Goal: Communication & Community: Participate in discussion

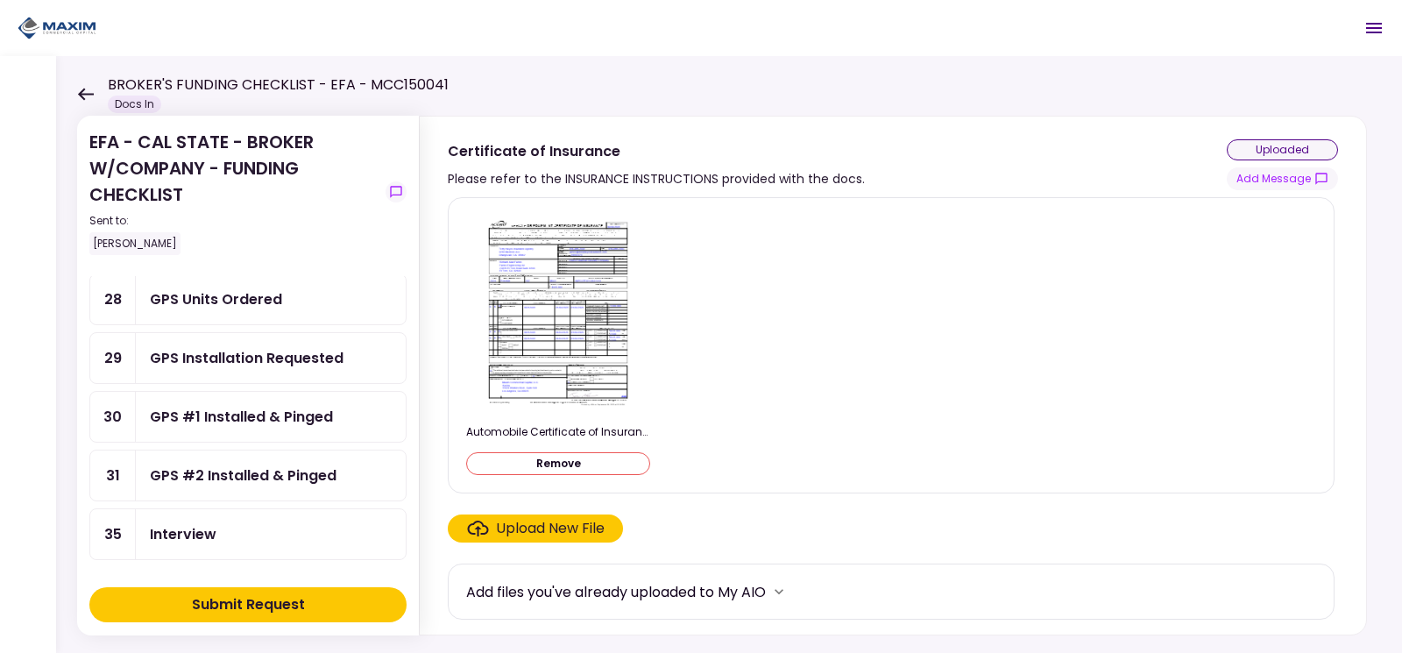
scroll to position [526, 0]
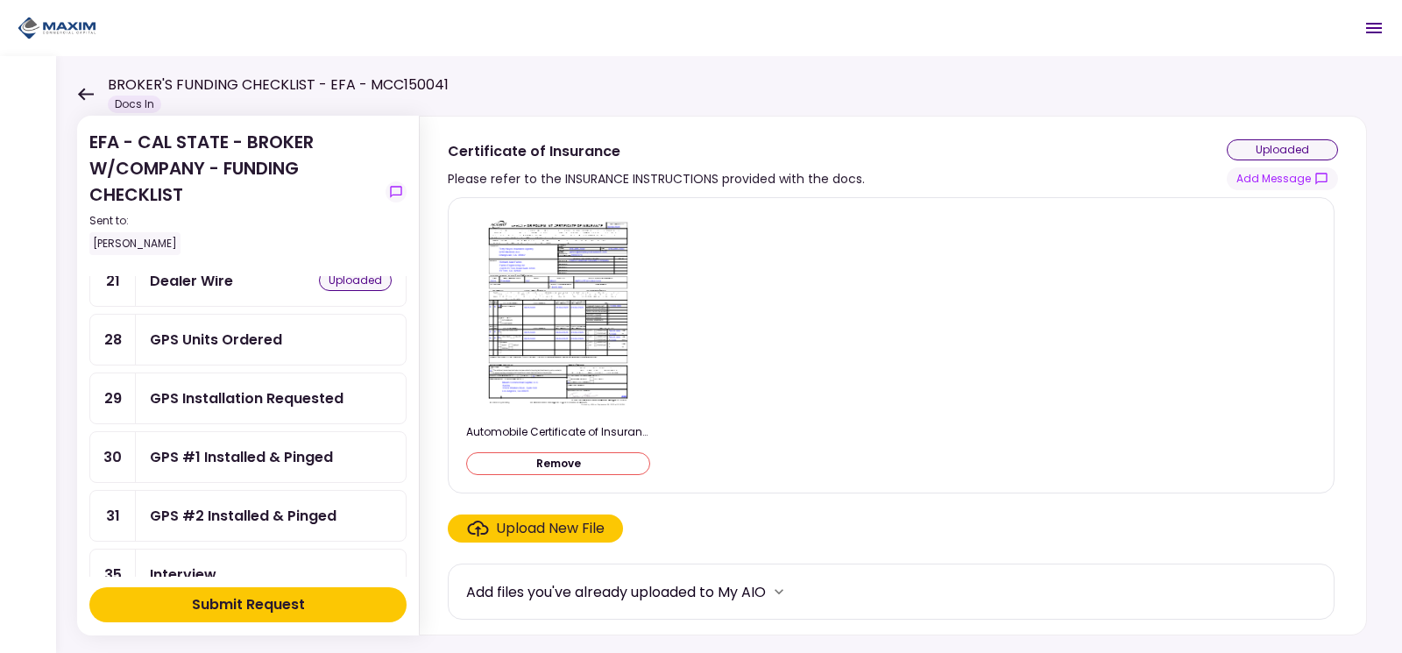
click at [242, 397] on div "GPS Installation Requested" at bounding box center [247, 398] width 194 height 22
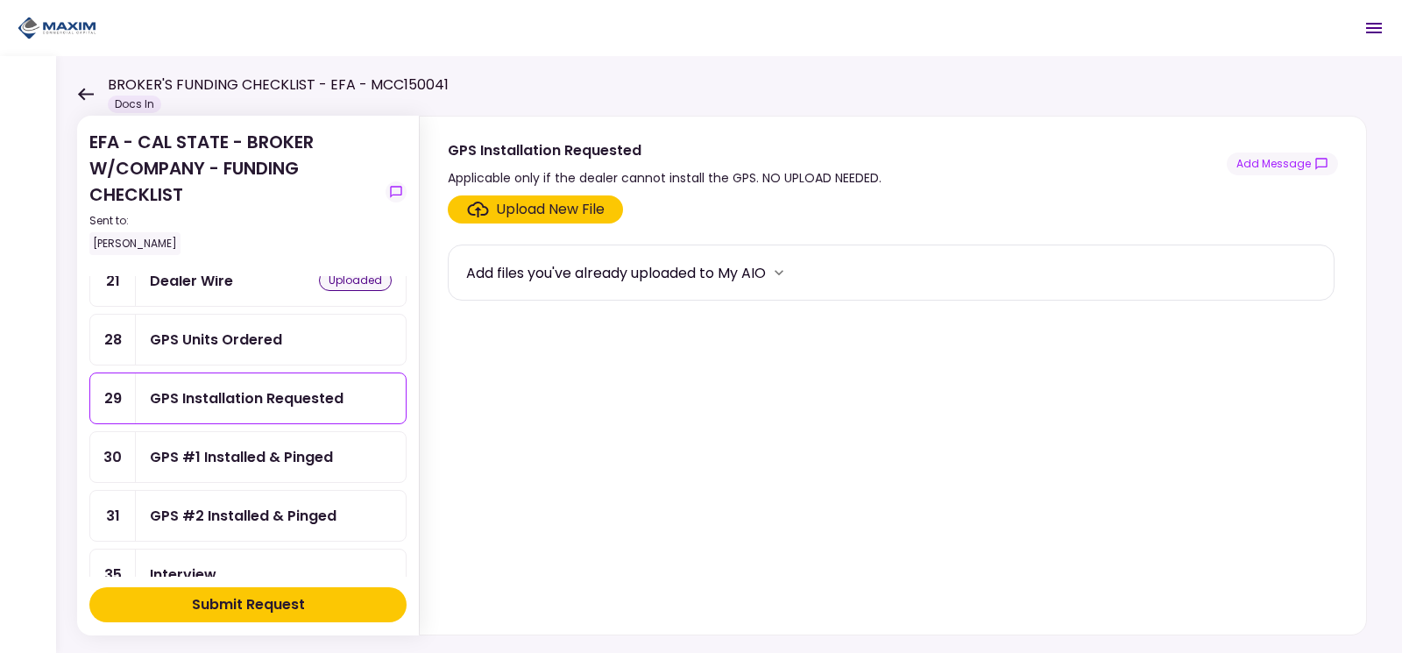
click at [272, 328] on div "GPS Units Ordered" at bounding box center [216, 339] width 132 height 22
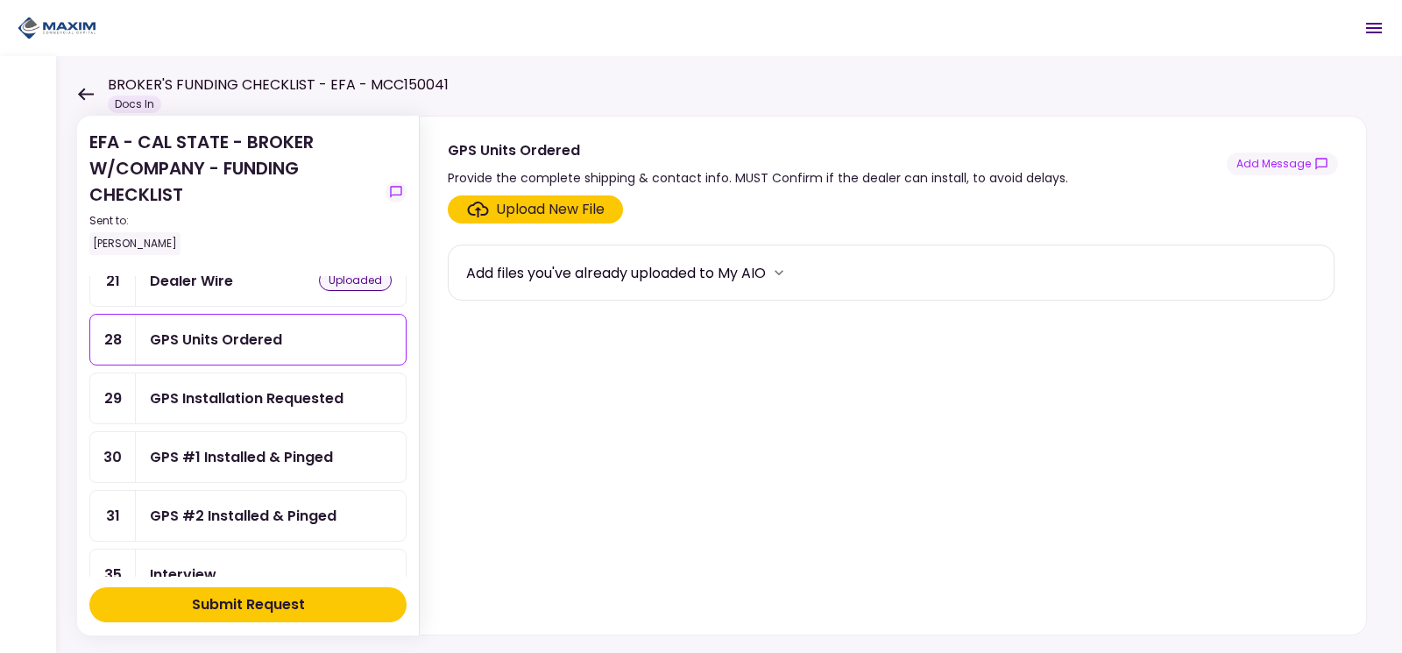
click at [283, 392] on div "GPS Installation Requested" at bounding box center [247, 398] width 194 height 22
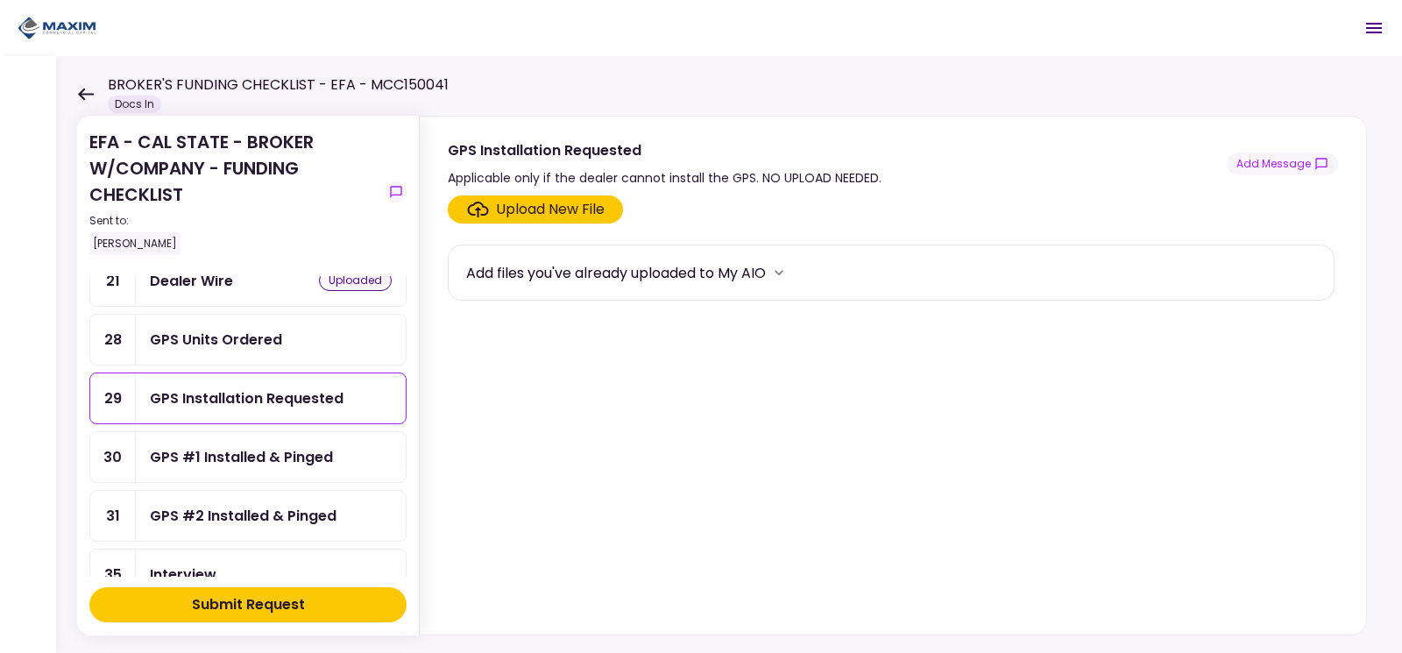
click at [261, 461] on div "GPS #1 Installed & Pinged" at bounding box center [241, 457] width 183 height 22
click at [265, 353] on div "GPS Units Ordered" at bounding box center [271, 339] width 270 height 50
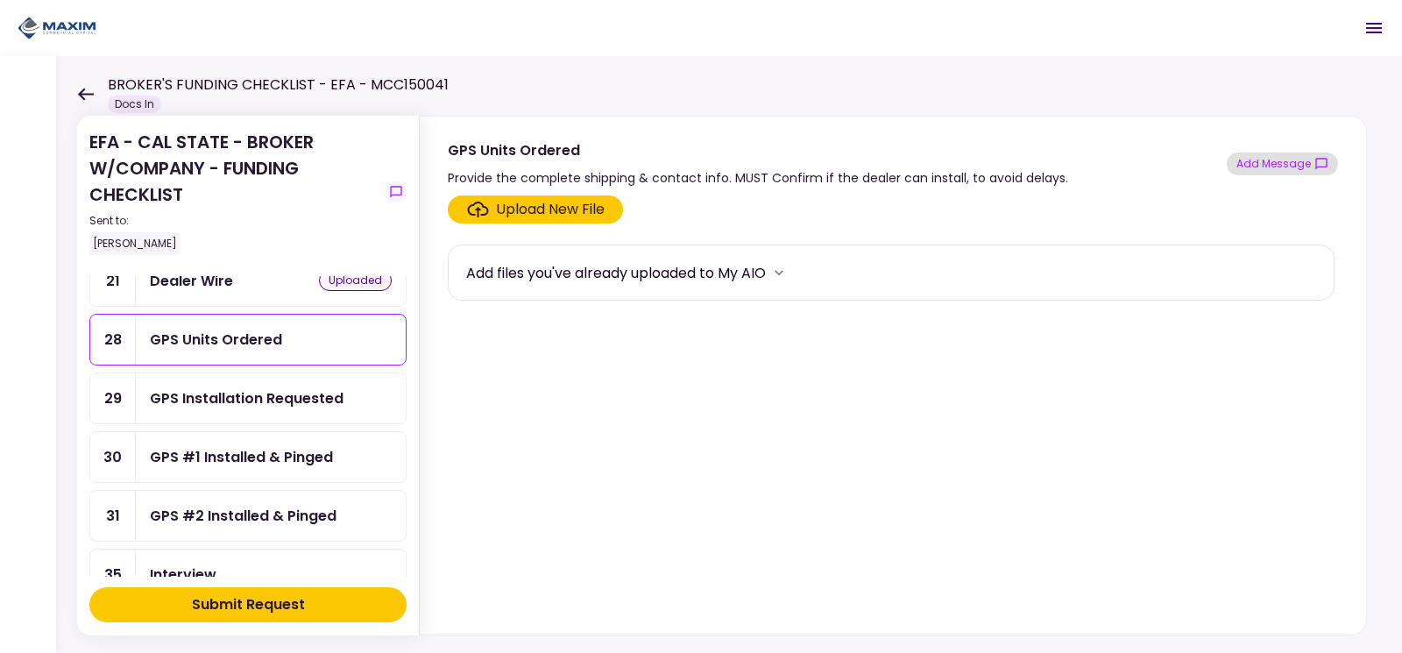
click at [1292, 171] on button "Add Message" at bounding box center [1281, 163] width 111 height 23
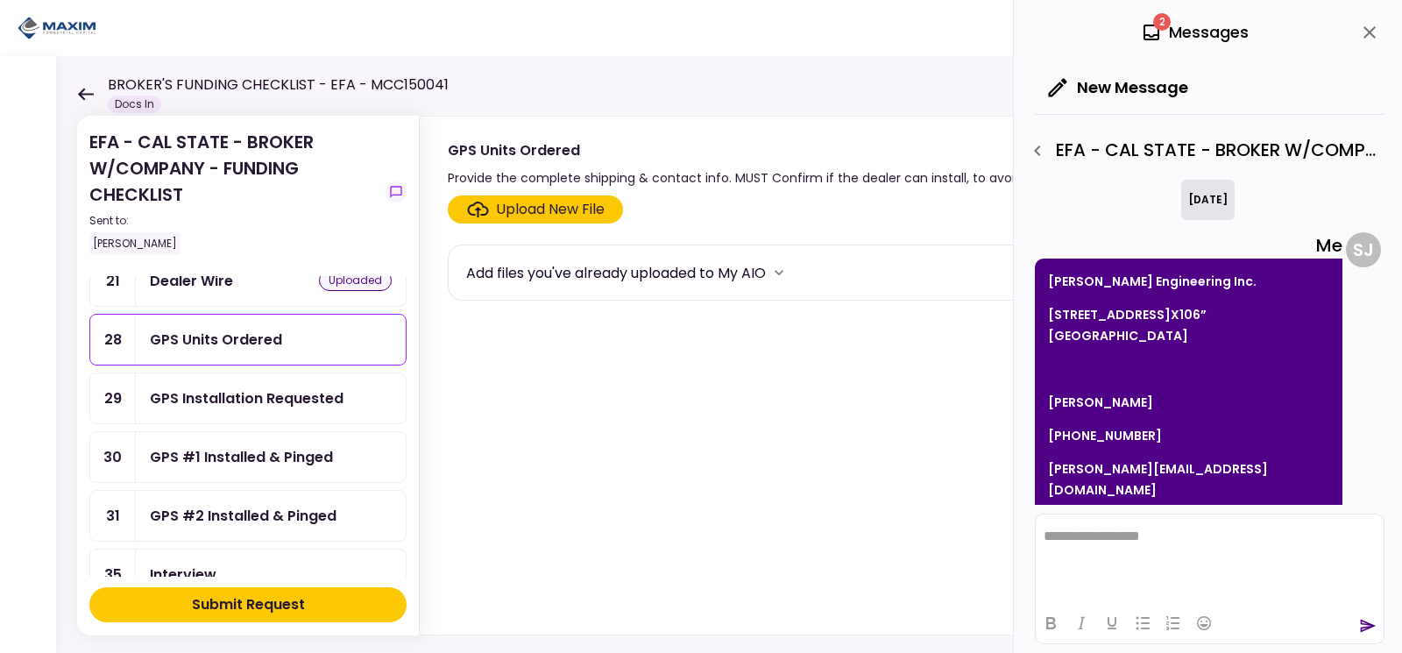
scroll to position [58, 0]
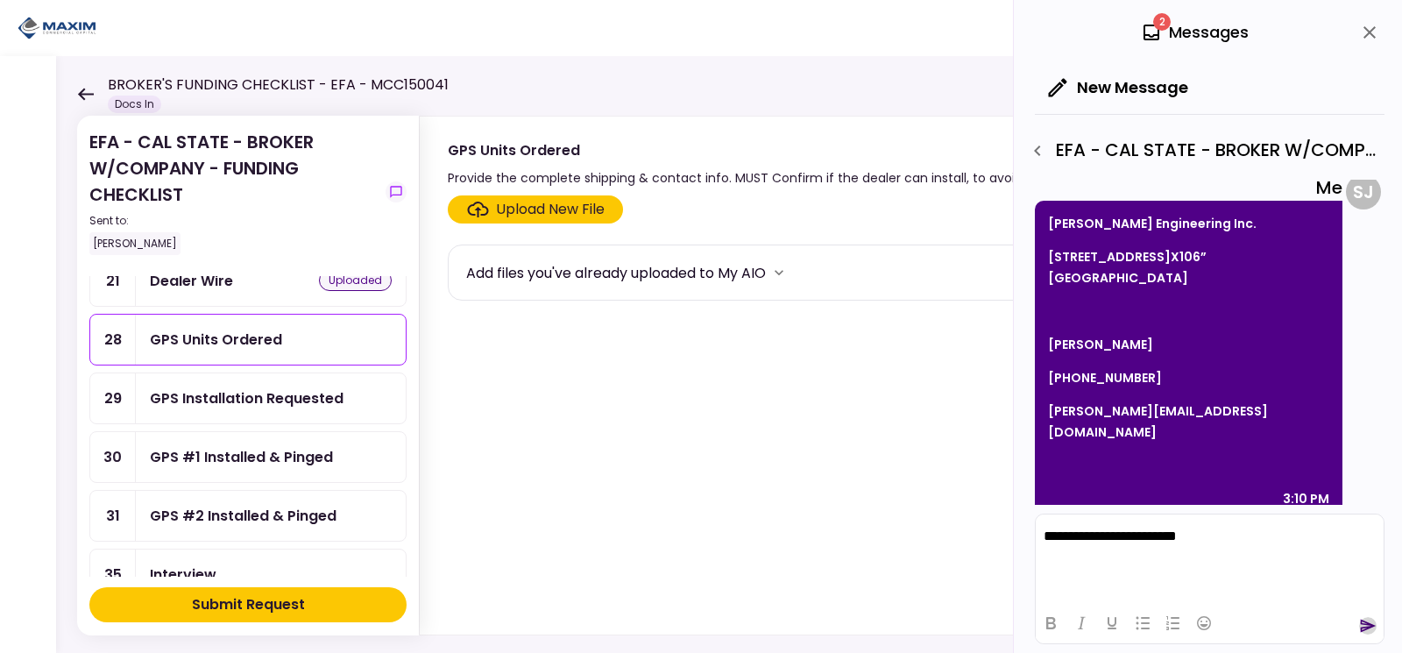
click at [1371, 623] on icon "send" at bounding box center [1368, 626] width 18 height 18
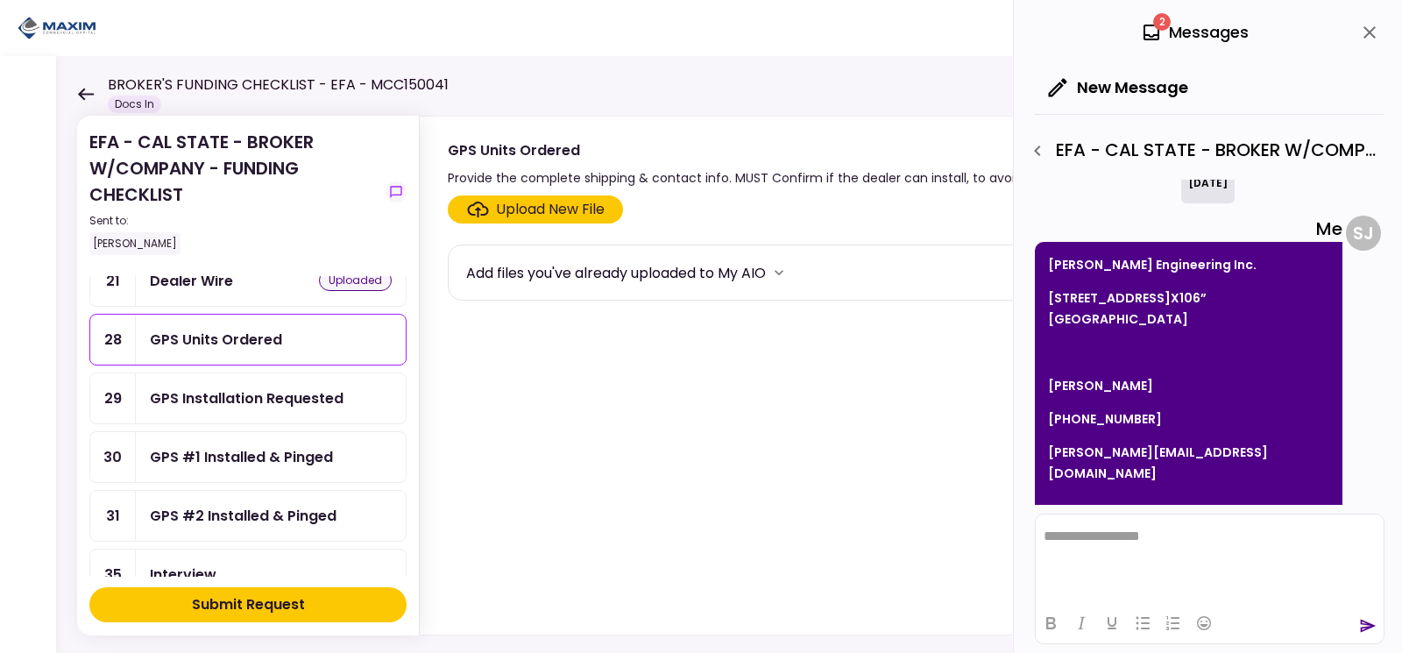
scroll to position [0, 0]
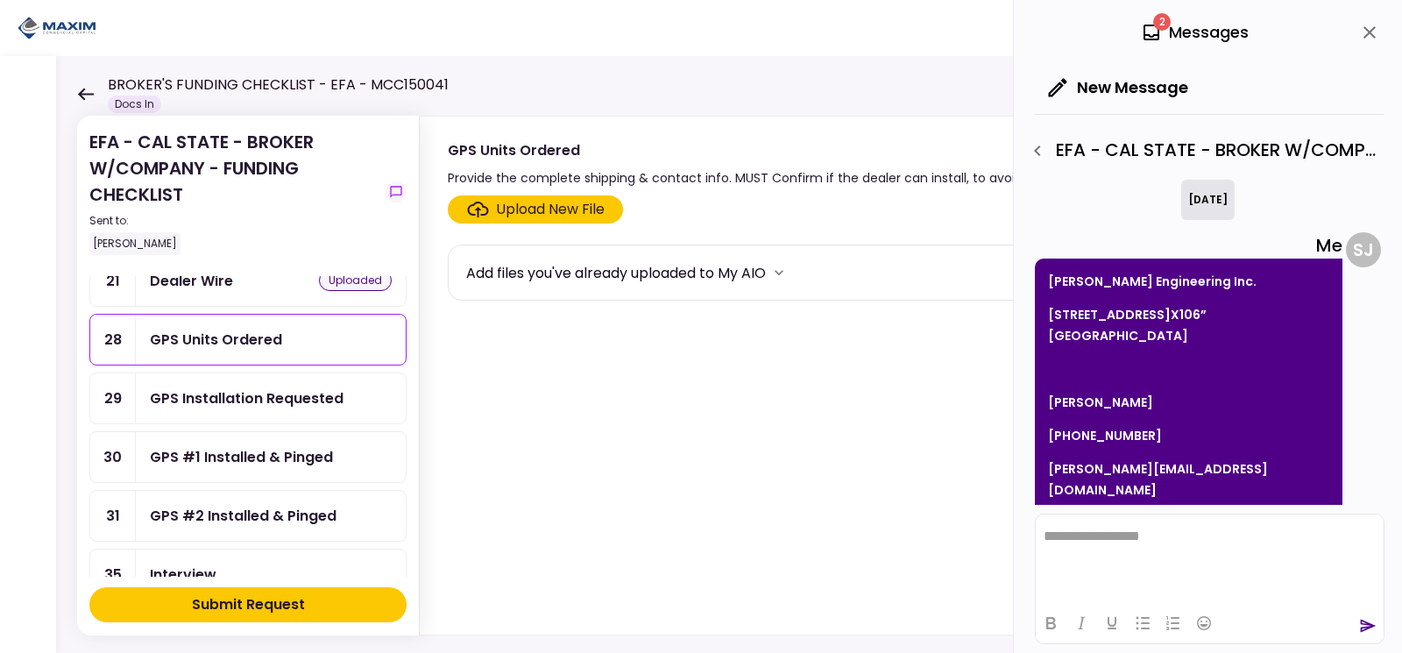
click at [535, 43] on header "**********" at bounding box center [701, 28] width 1402 height 56
